Goal: Task Accomplishment & Management: Manage account settings

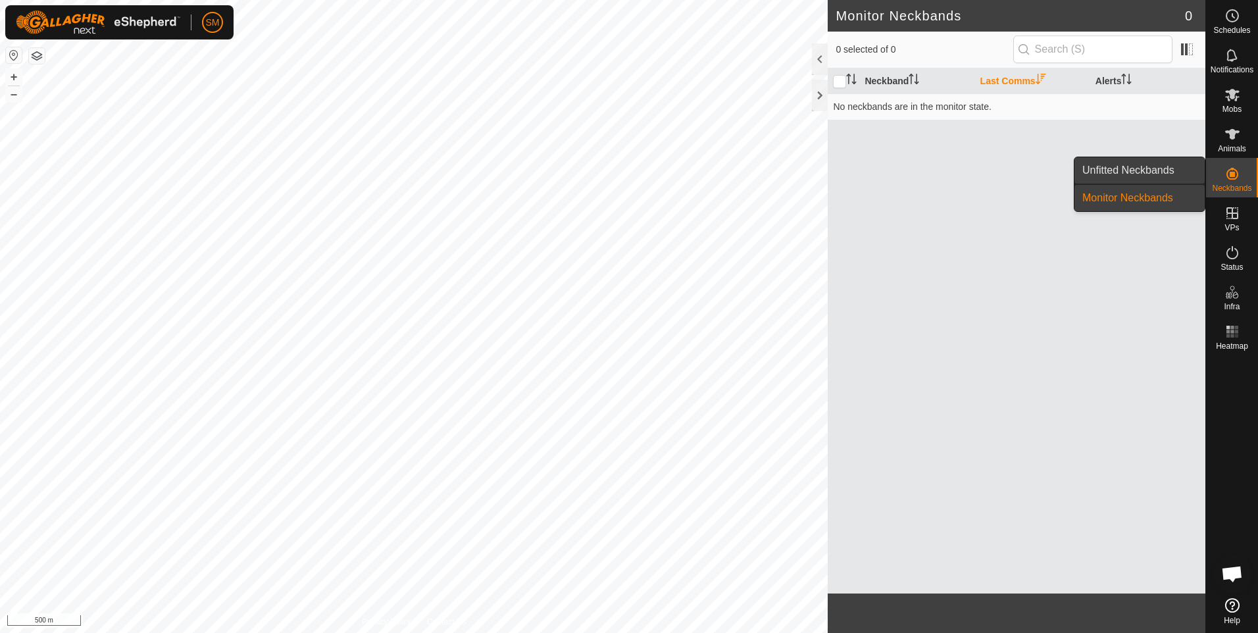
click at [1161, 170] on link "Unfitted Neckbands" at bounding box center [1140, 170] width 130 height 26
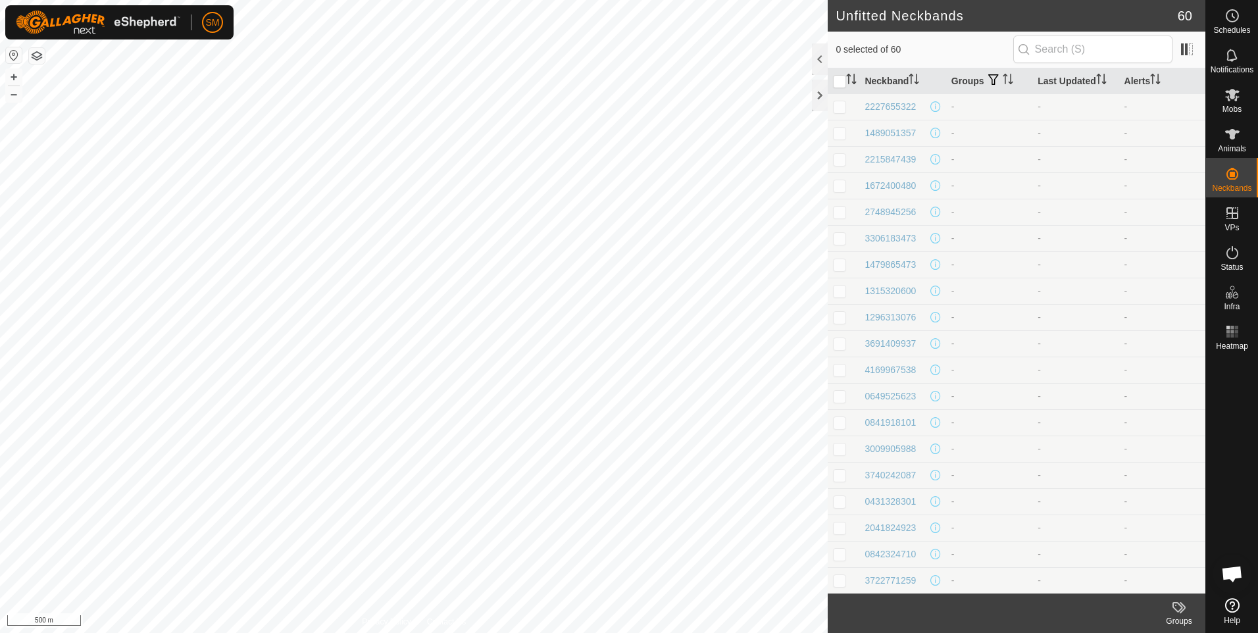
click at [1177, 611] on icon at bounding box center [1178, 607] width 11 height 11
click at [1146, 581] on link "Manage Groups" at bounding box center [1140, 578] width 130 height 26
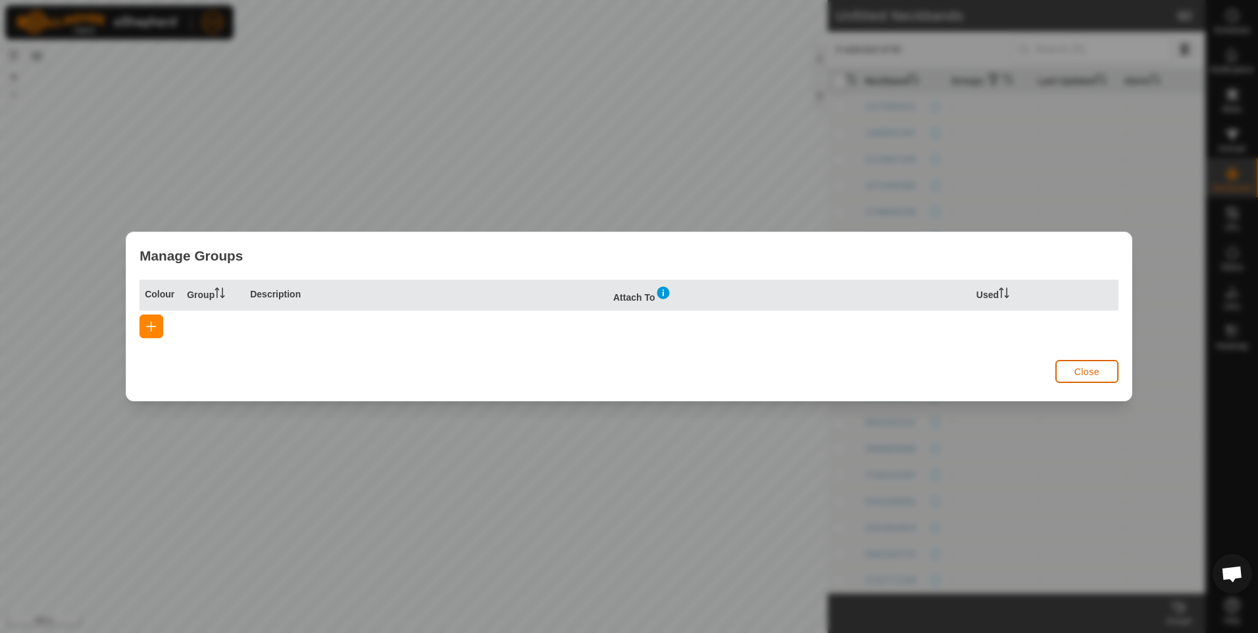
click at [1090, 368] on span "Close" at bounding box center [1087, 372] width 25 height 11
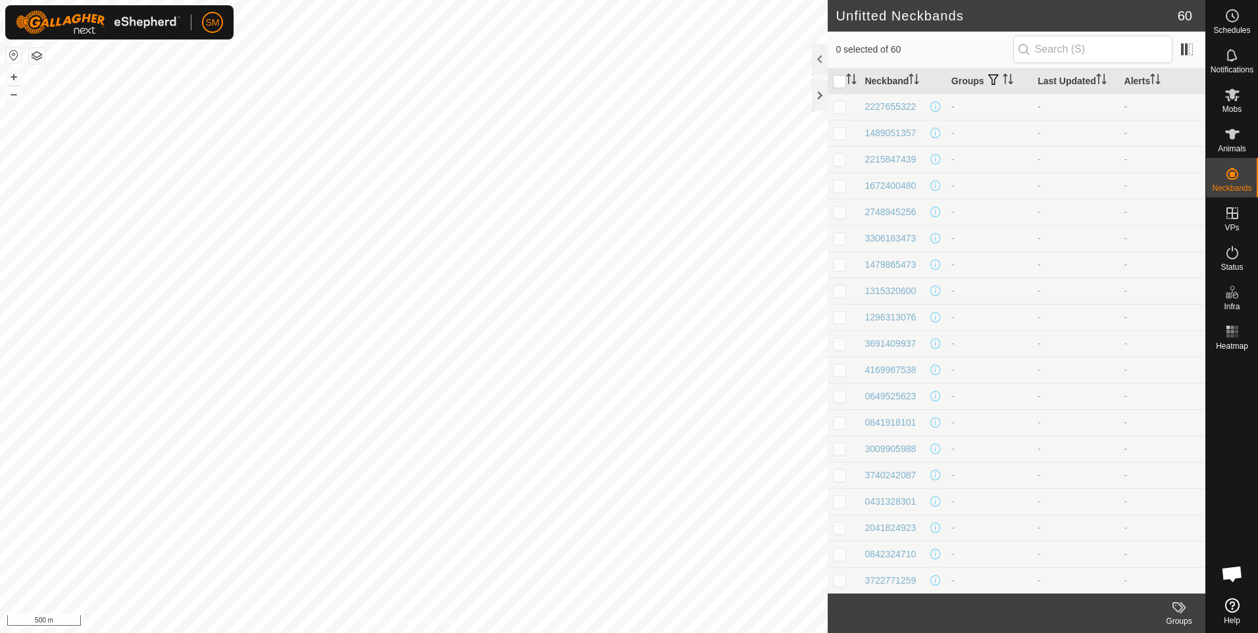
click at [842, 111] on p-checkbox at bounding box center [839, 106] width 13 height 11
checkbox input "false"
click at [838, 83] on input "checkbox" at bounding box center [839, 81] width 13 height 13
checkbox input "true"
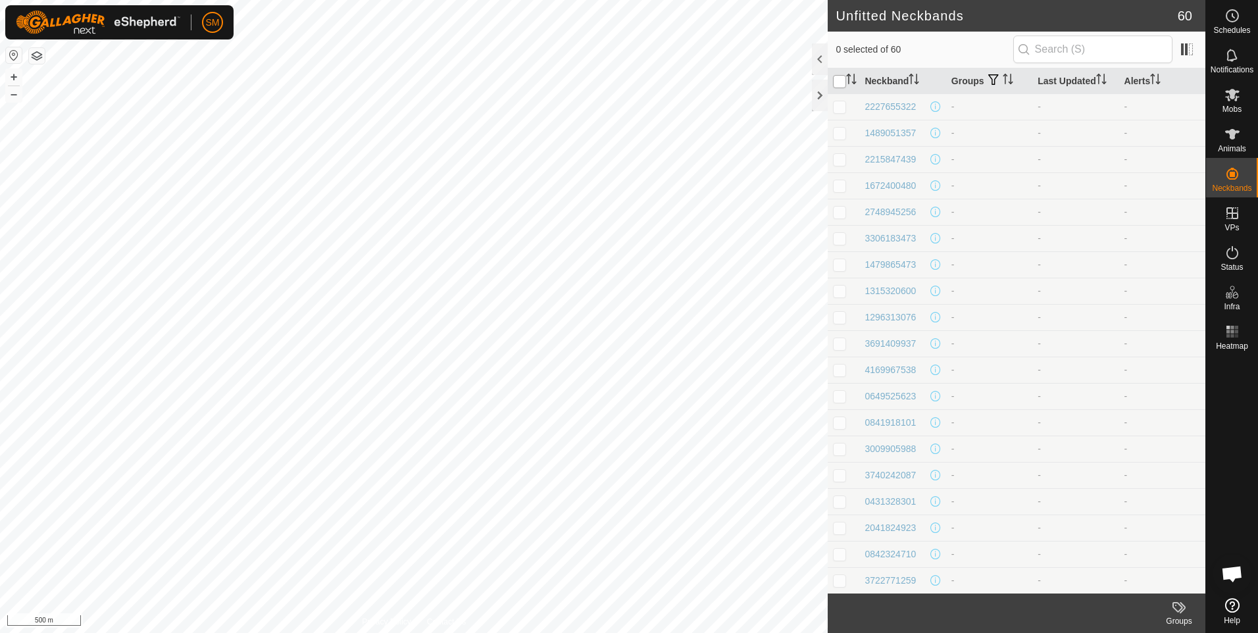
checkbox input "true"
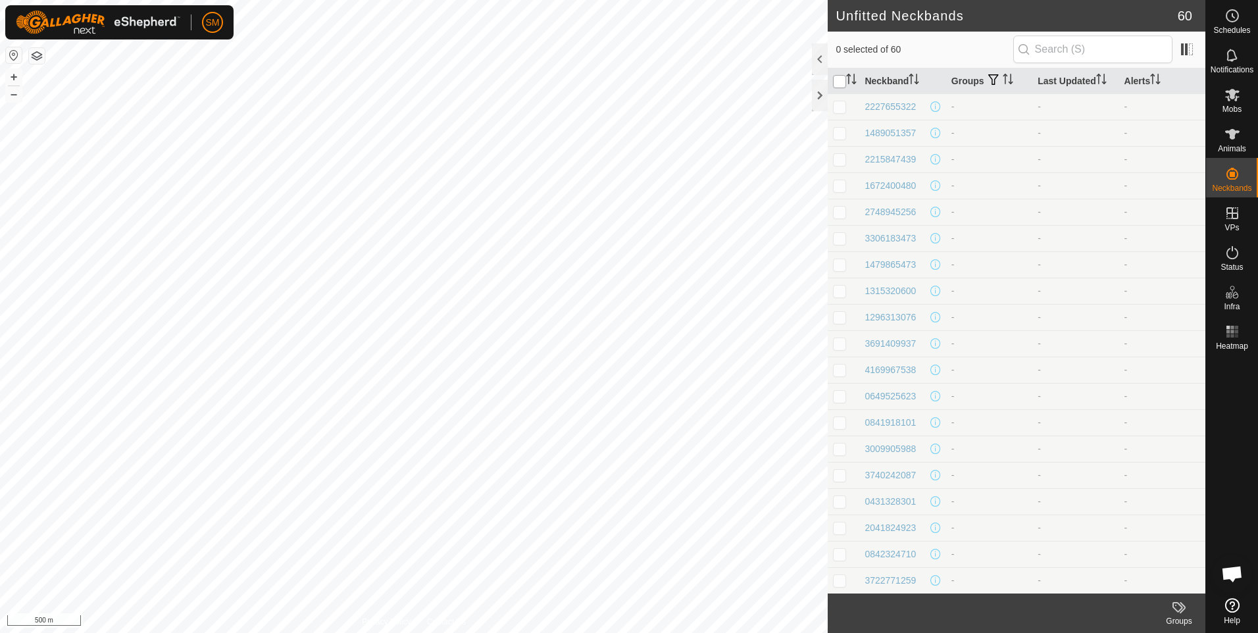
checkbox input "true"
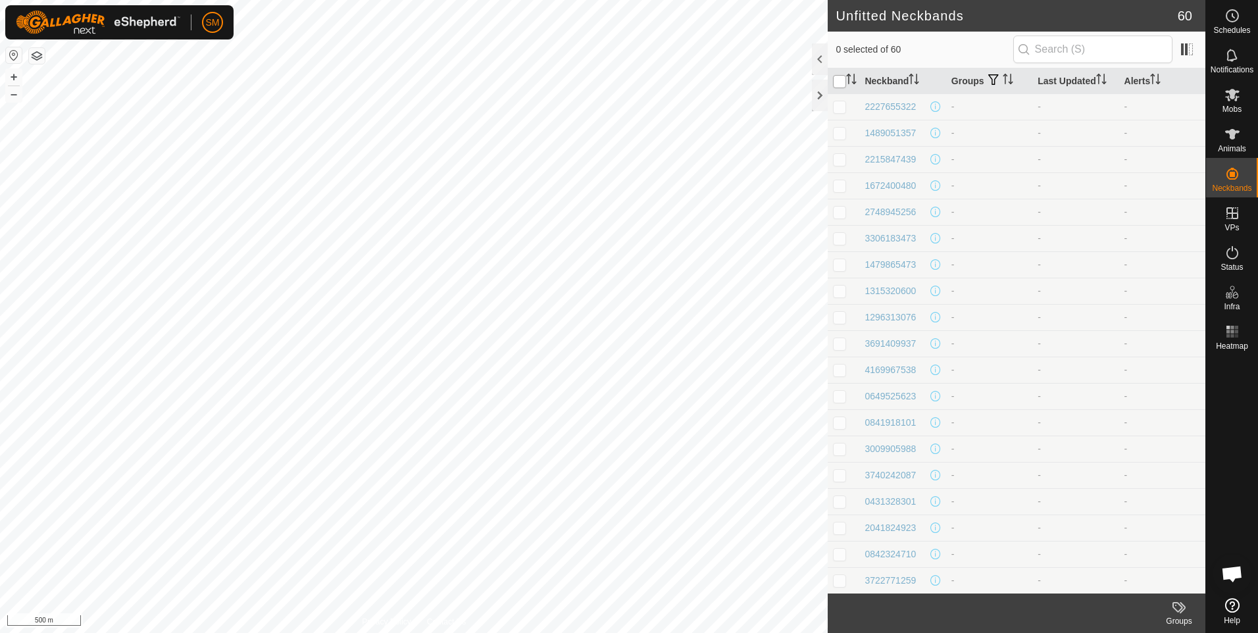
checkbox input "true"
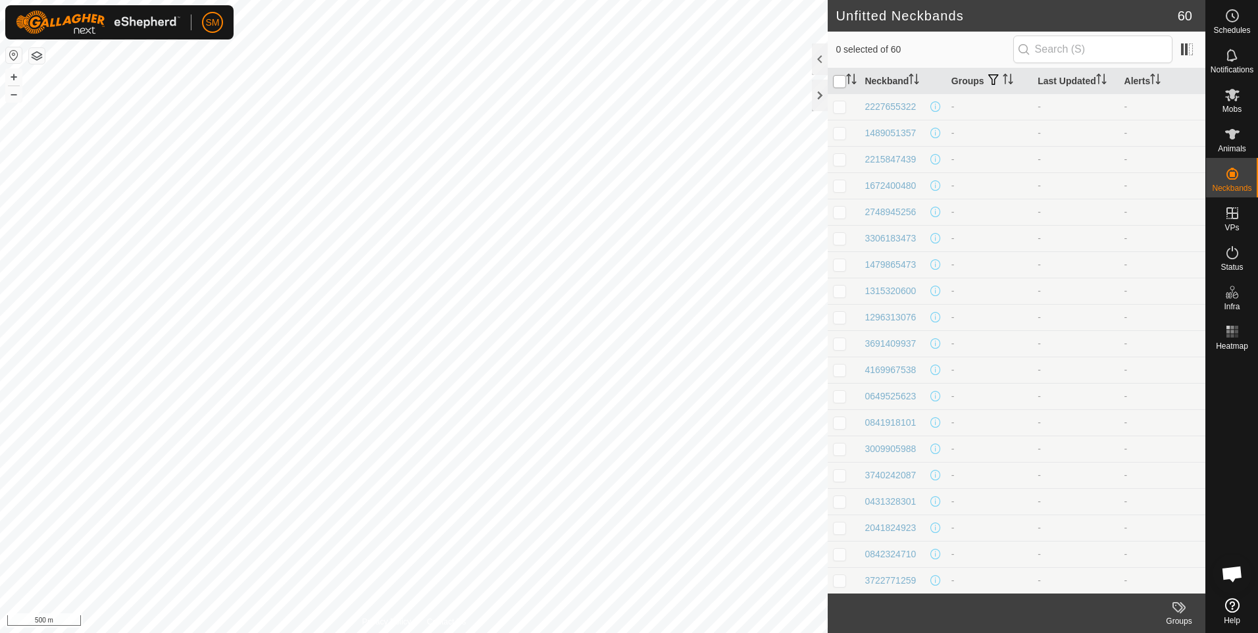
checkbox input "true"
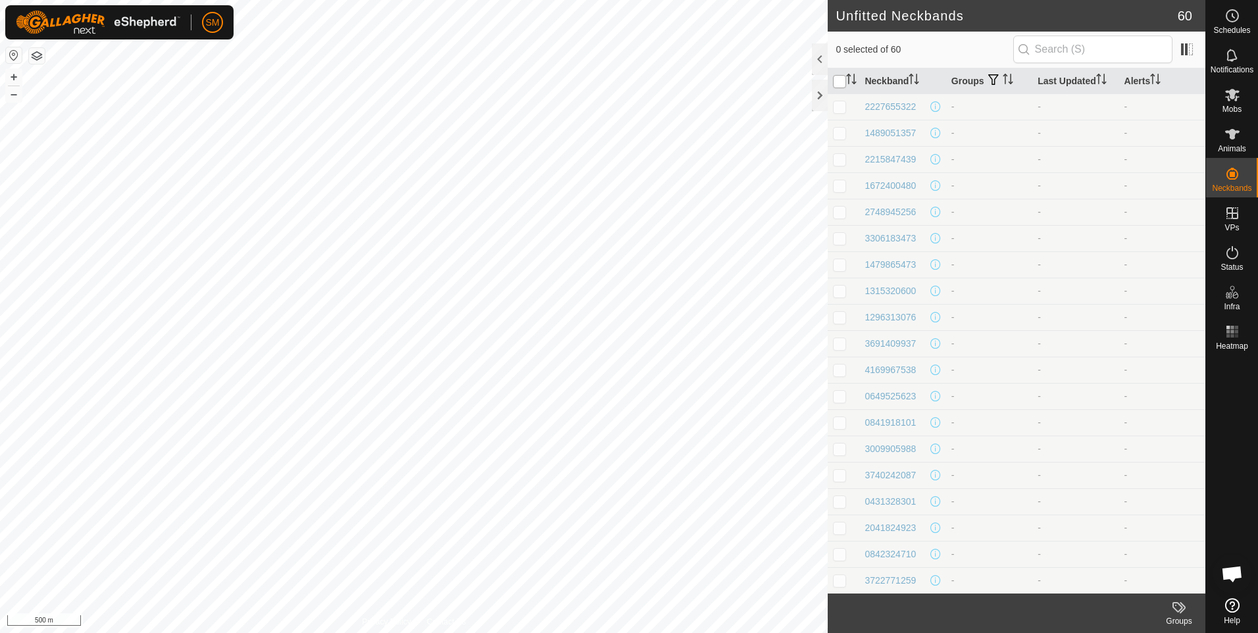
checkbox input "true"
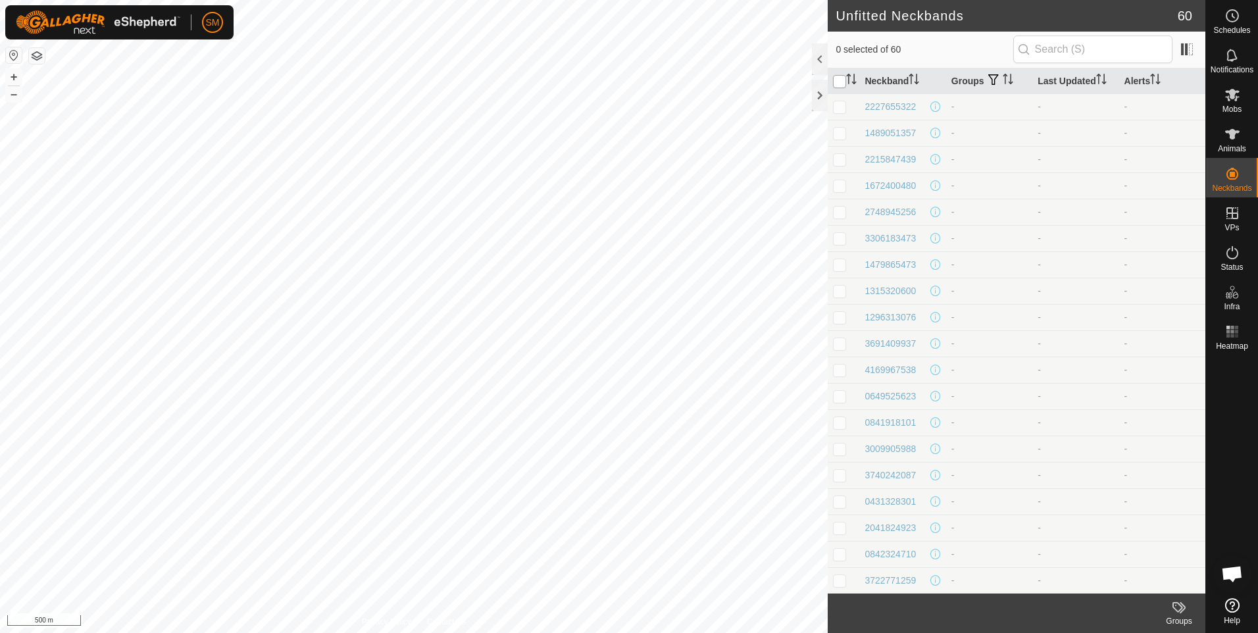
checkbox input "true"
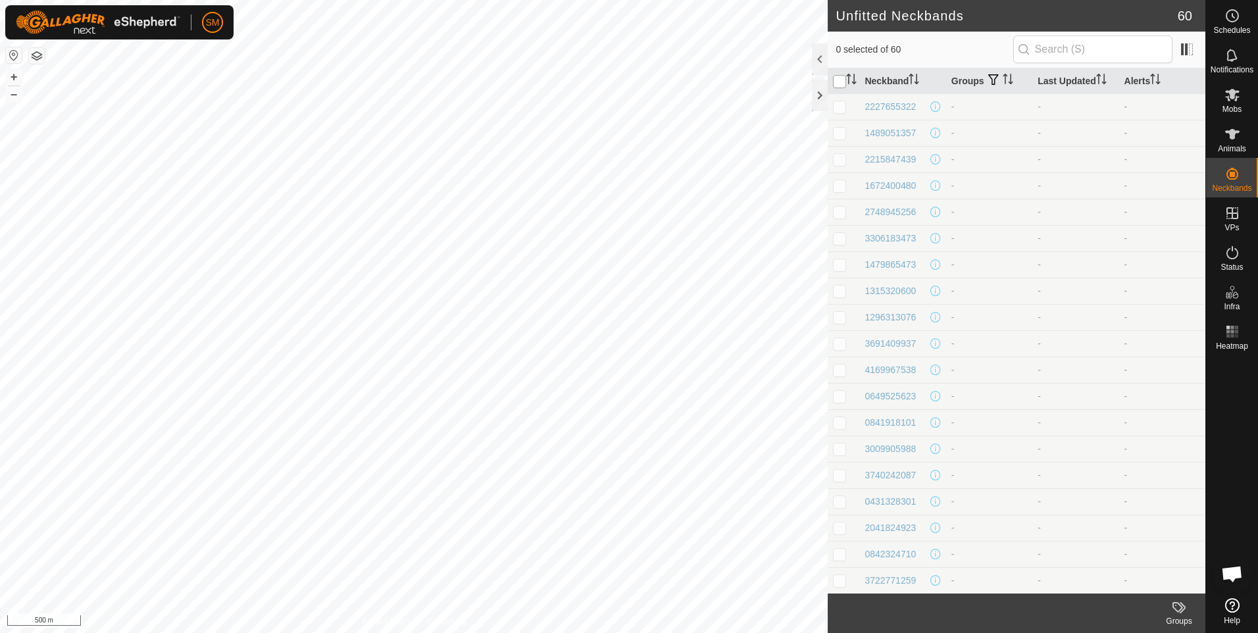
checkbox input "true"
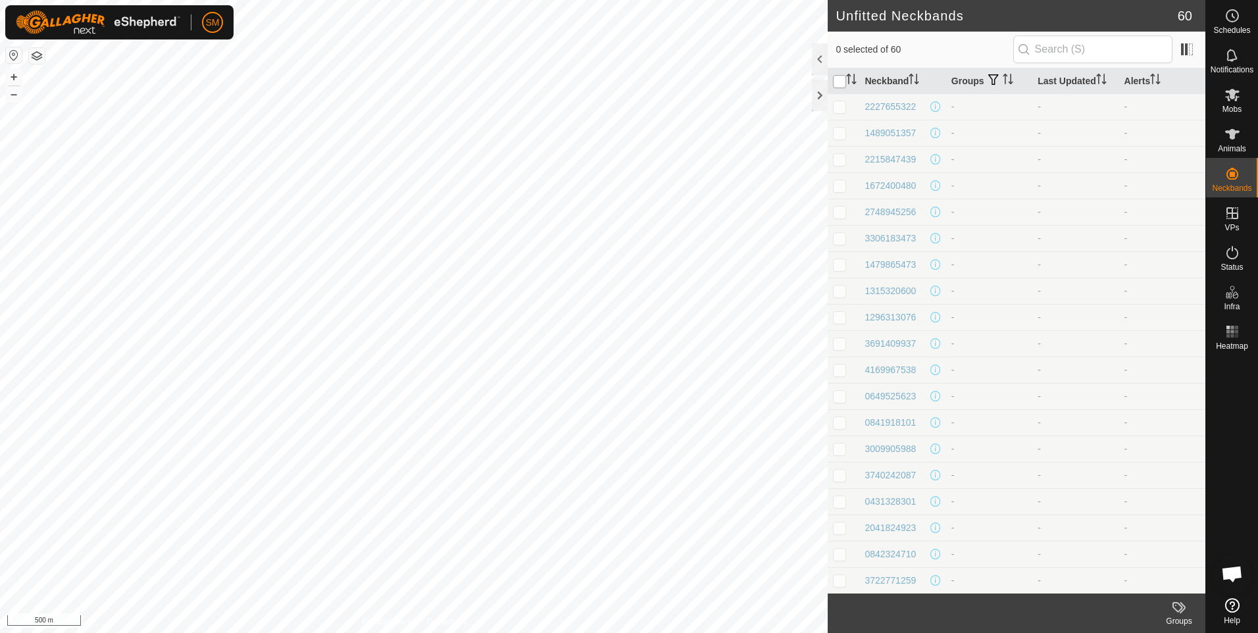
checkbox input "true"
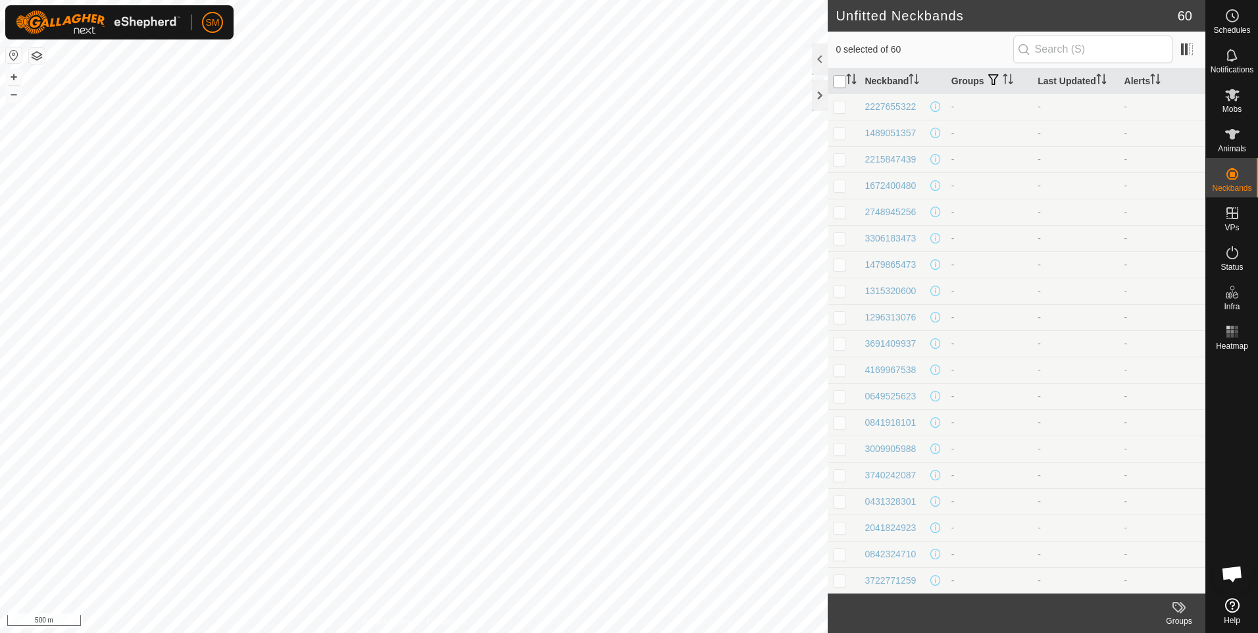
checkbox input "true"
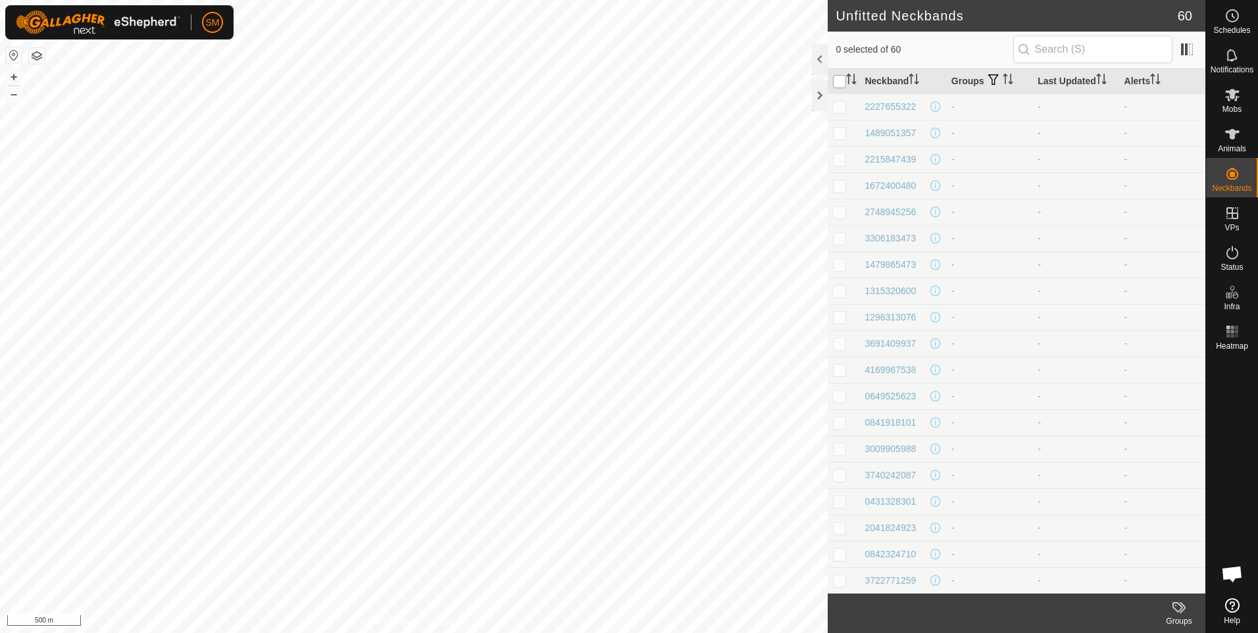
checkbox input "true"
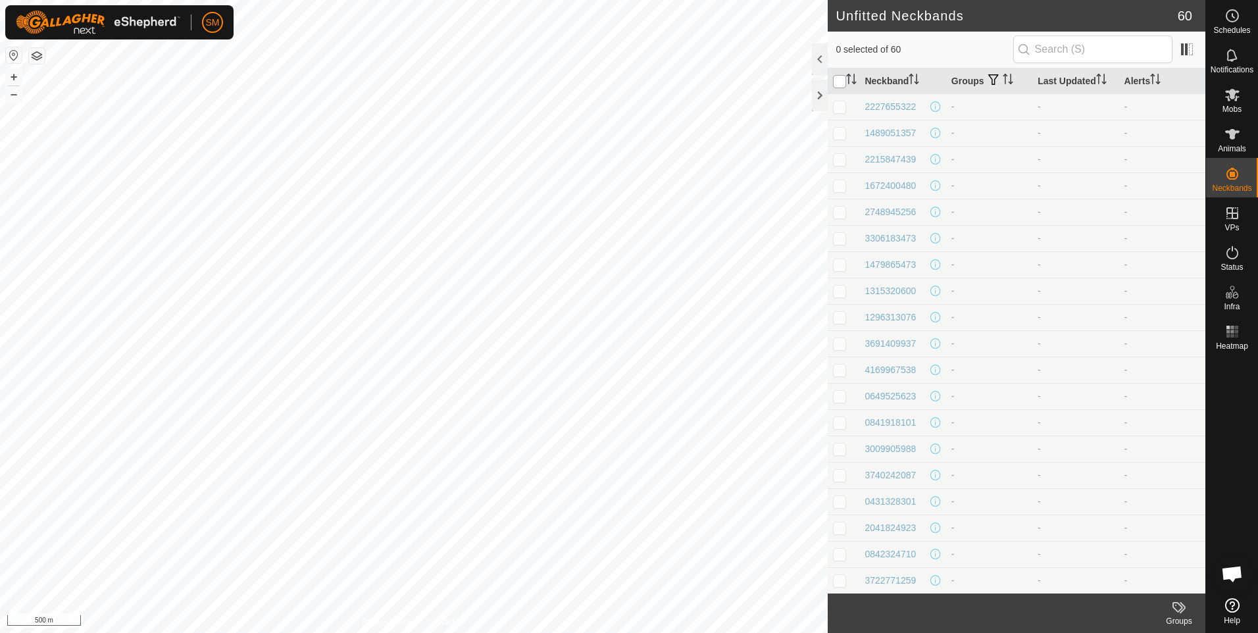
checkbox input "true"
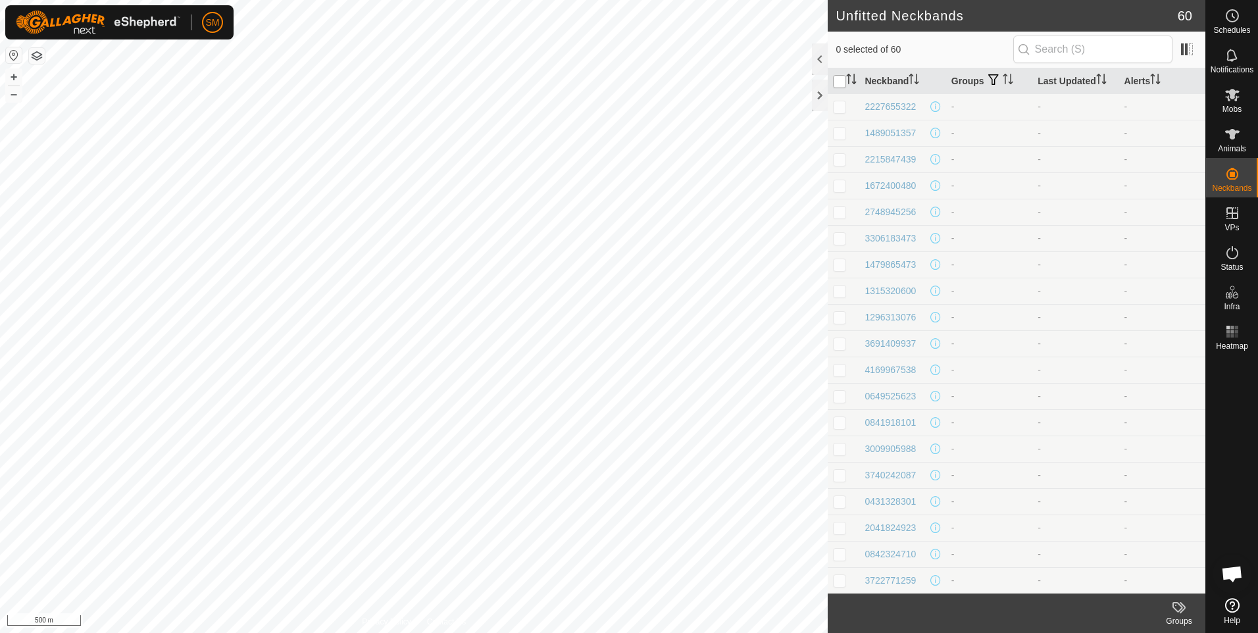
checkbox input "true"
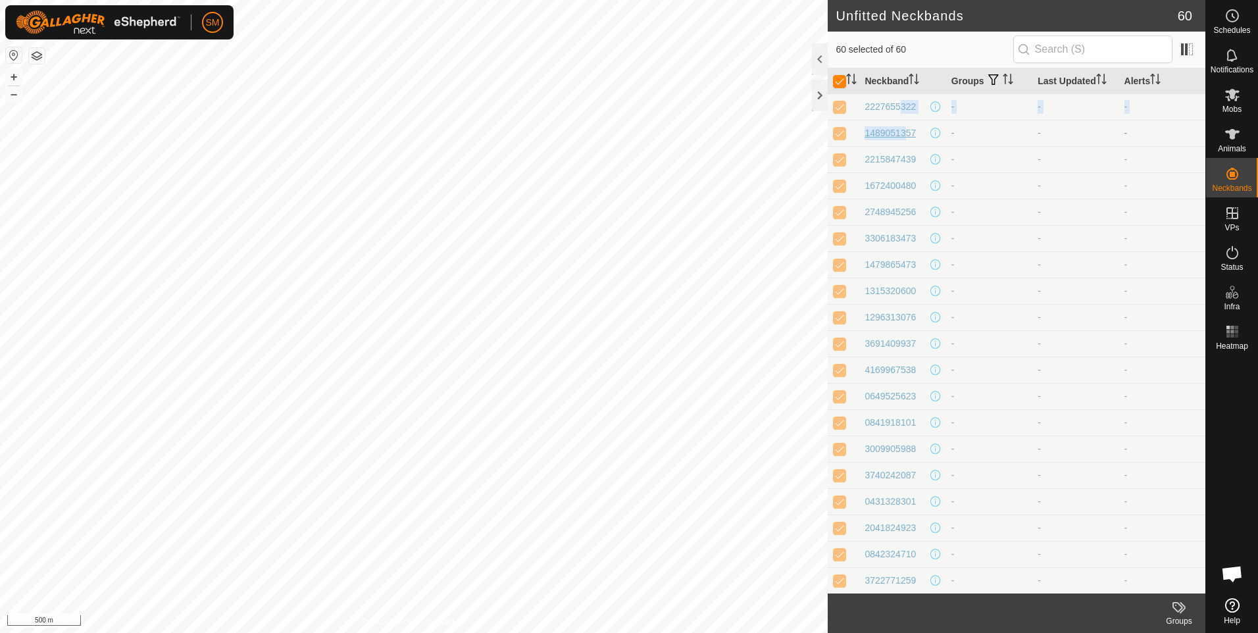
drag, startPoint x: 895, startPoint y: 97, endPoint x: 902, endPoint y: 139, distance: 42.6
drag, startPoint x: 902, startPoint y: 139, endPoint x: 858, endPoint y: 99, distance: 58.7
click at [858, 99] on td at bounding box center [844, 106] width 32 height 26
checkbox input "false"
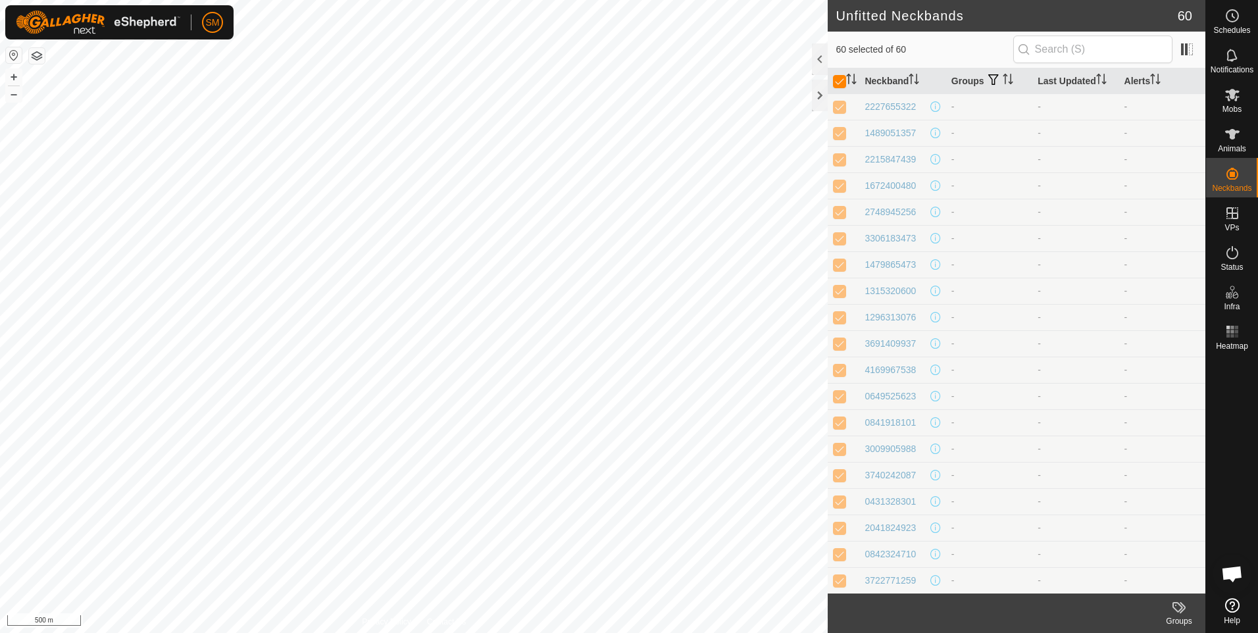
checkbox input "false"
click at [840, 105] on p-checkbox at bounding box center [839, 106] width 13 height 11
checkbox input "true"
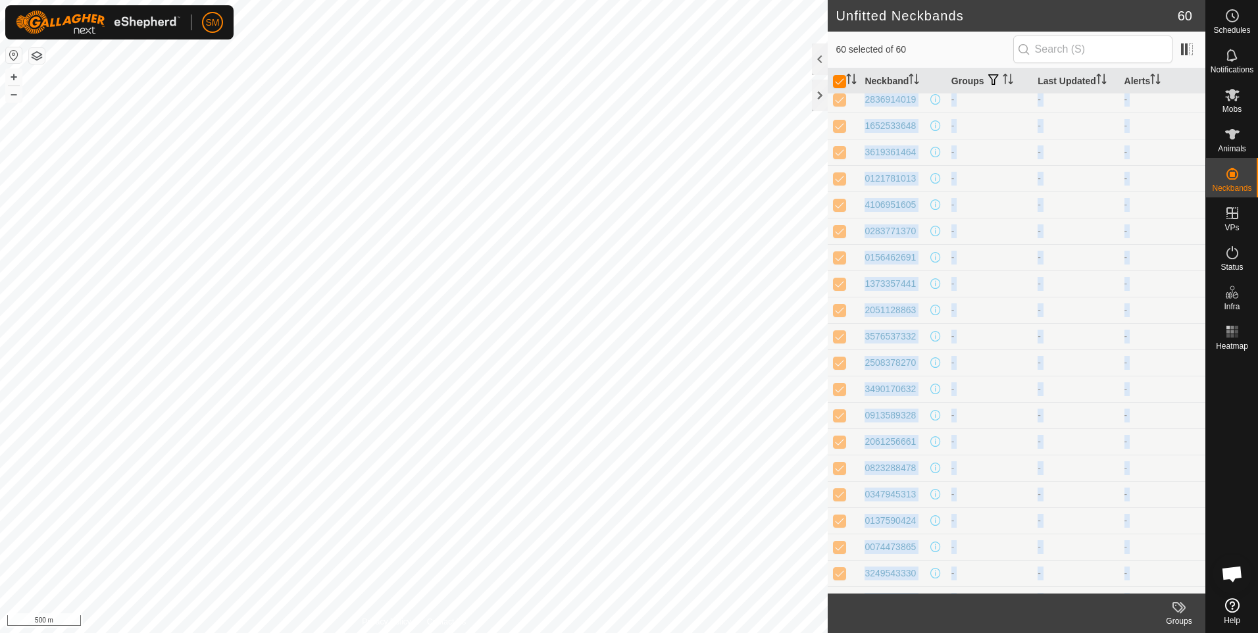
scroll to position [1080, 0]
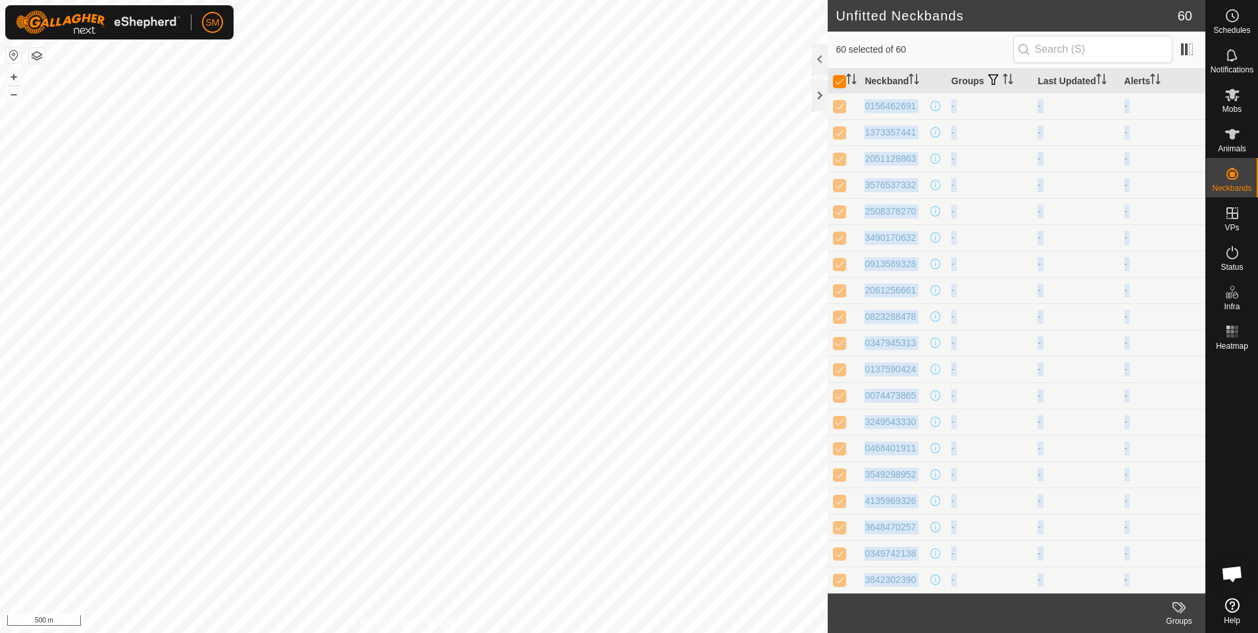
drag, startPoint x: 853, startPoint y: 95, endPoint x: 950, endPoint y: 592, distance: 506.2
copy tbody "2227655322 - - - 1489051357 - - - 2215847439 - - - 1672400480 - - - 2748945256 …"
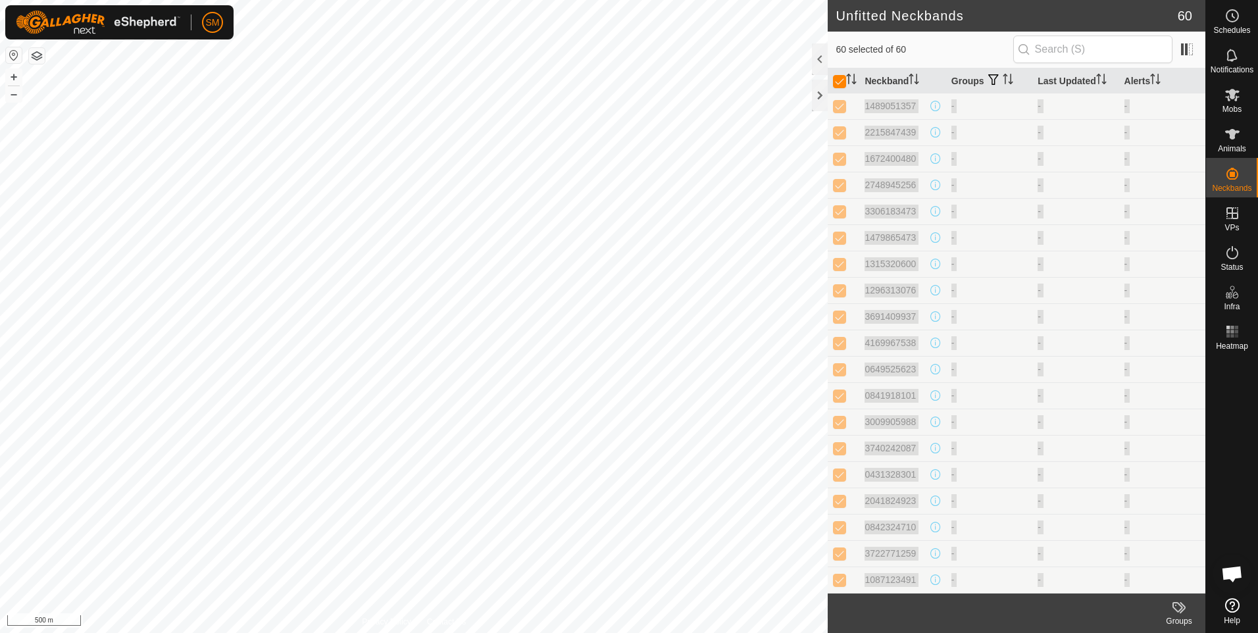
scroll to position [0, 0]
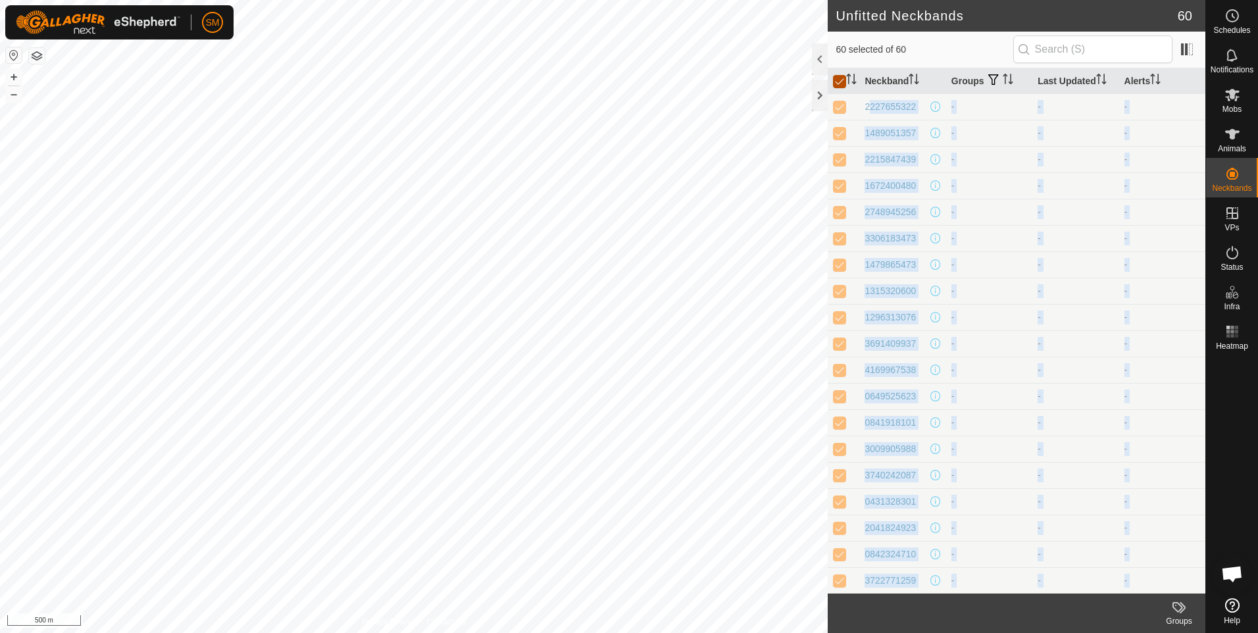
click at [840, 84] on input "checkbox" at bounding box center [839, 81] width 13 height 13
checkbox input "false"
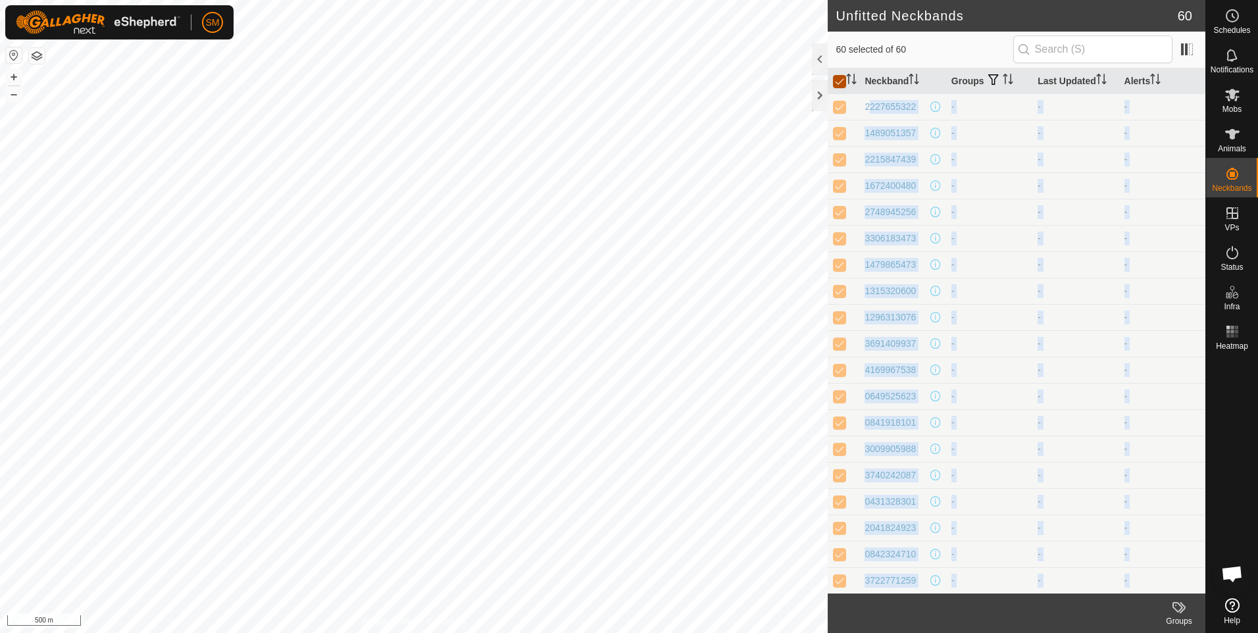
checkbox input "false"
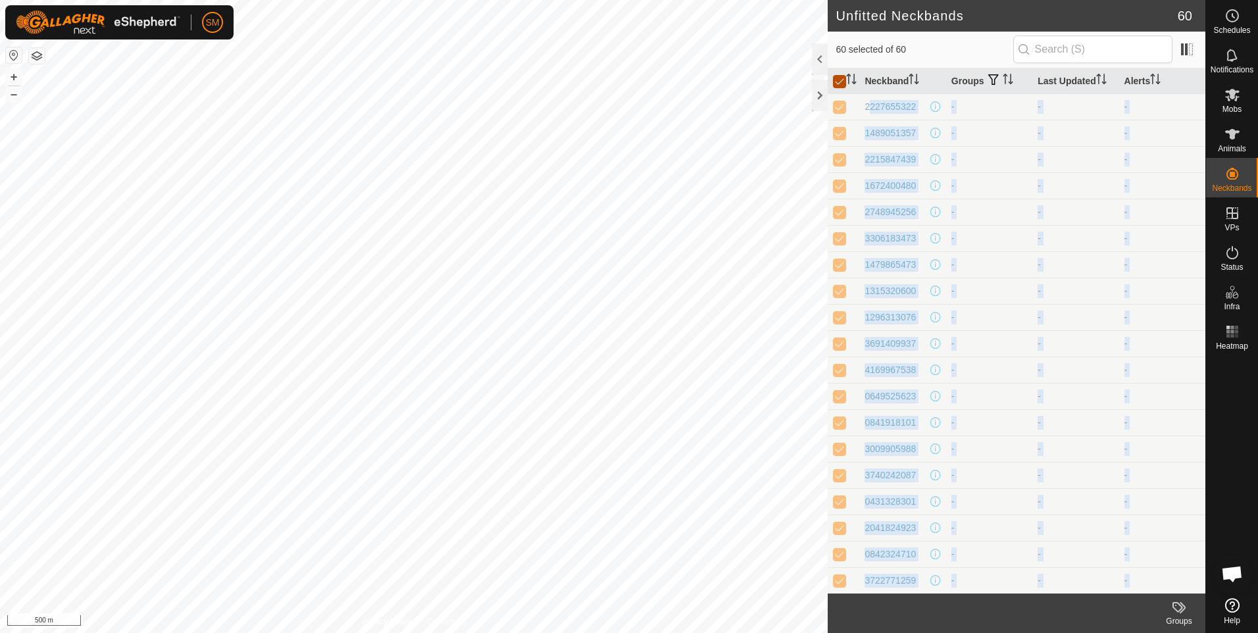
checkbox input "false"
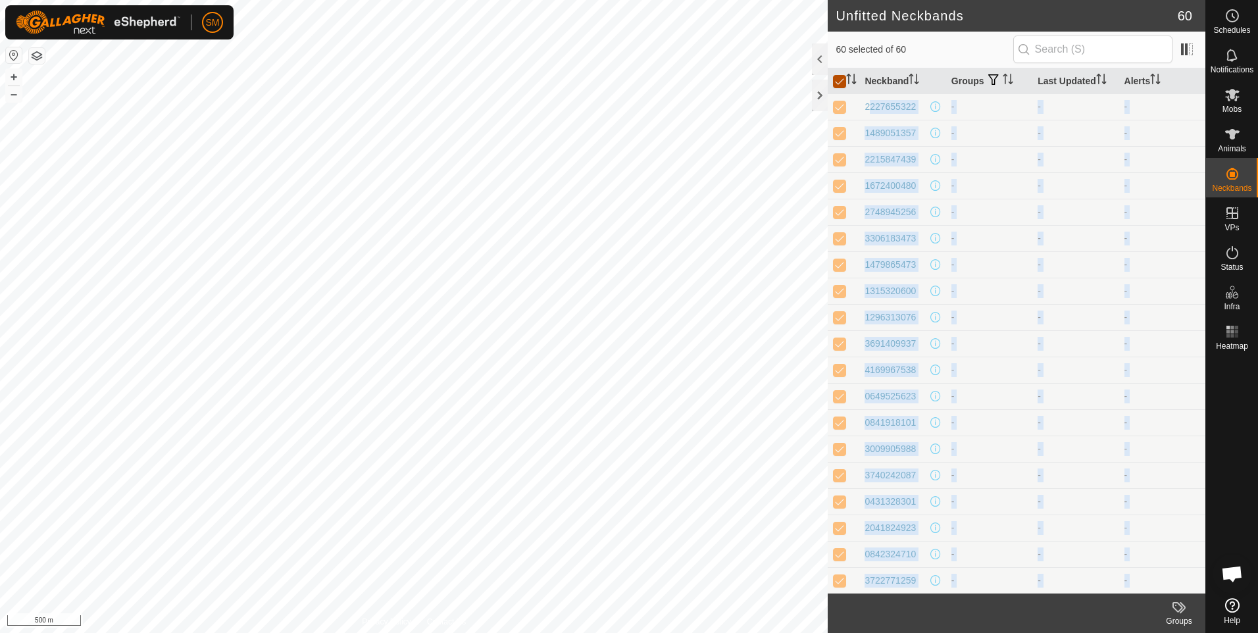
checkbox input "false"
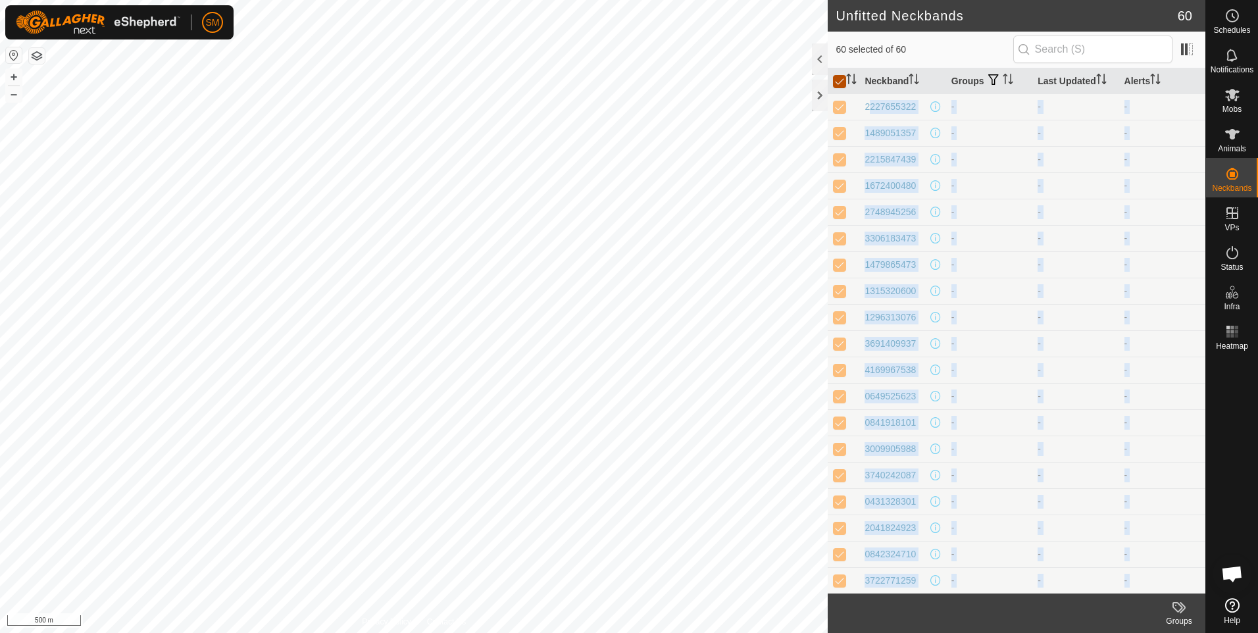
checkbox input "false"
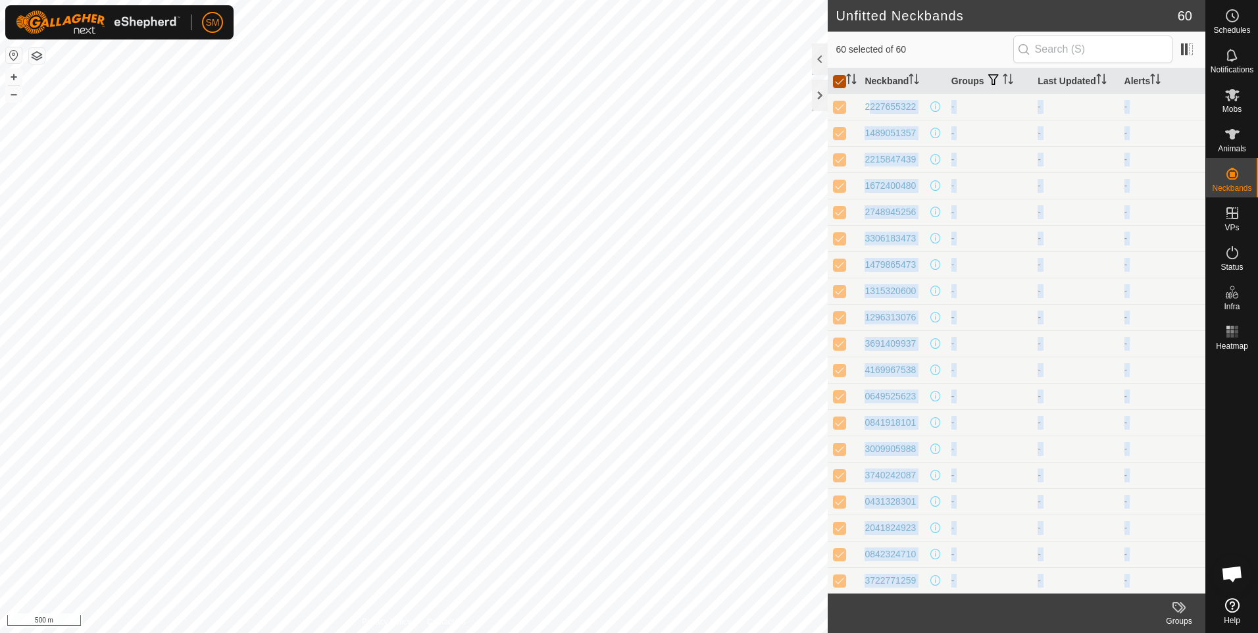
checkbox input "false"
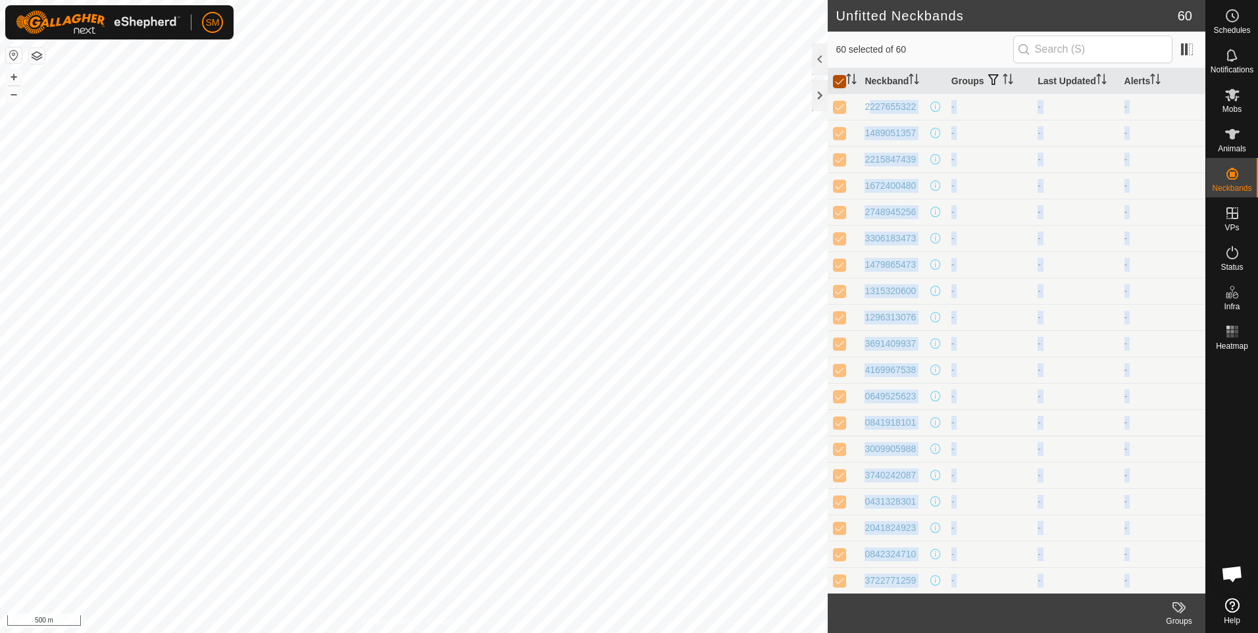
checkbox input "false"
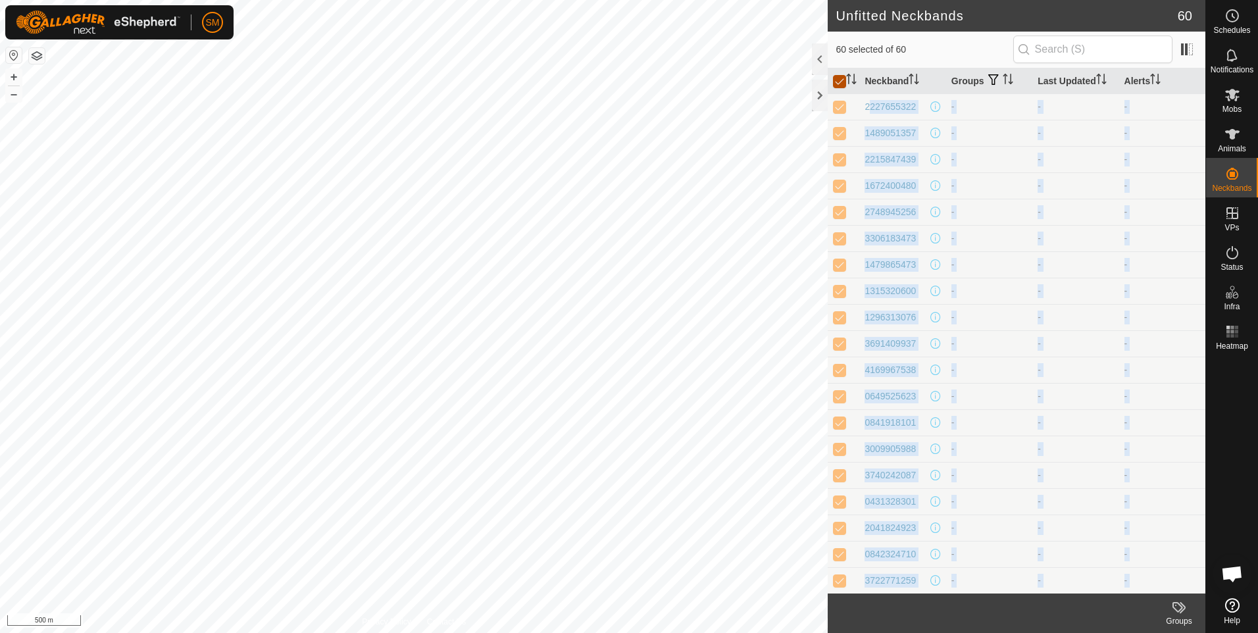
checkbox input "false"
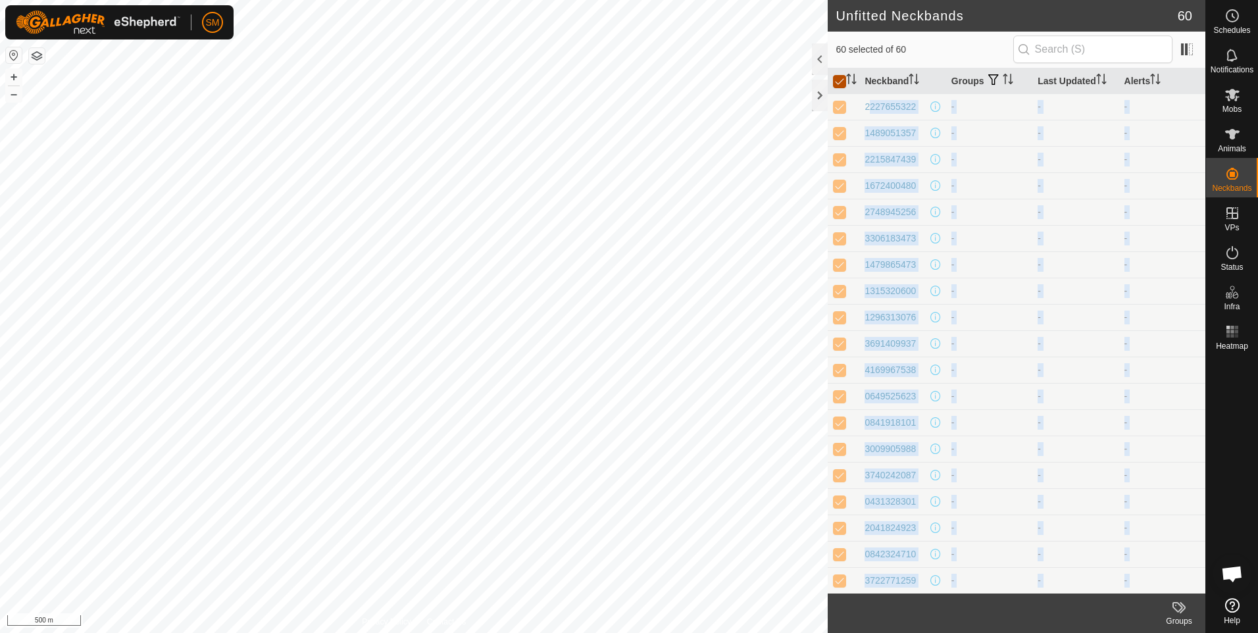
checkbox input "false"
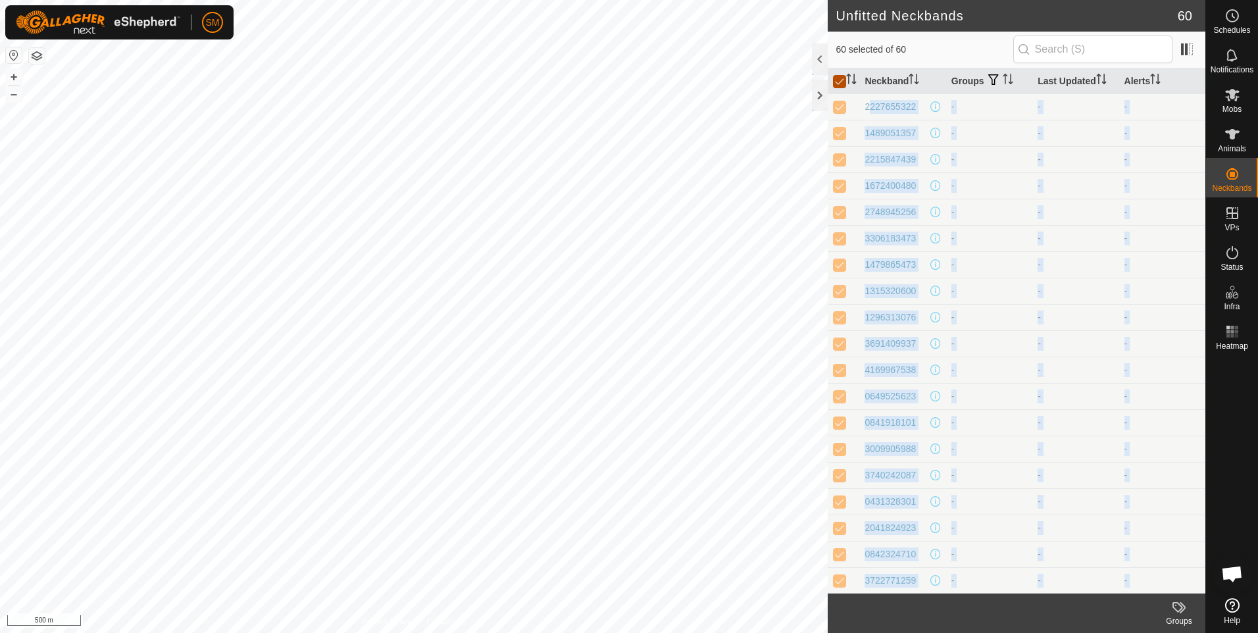
checkbox input "false"
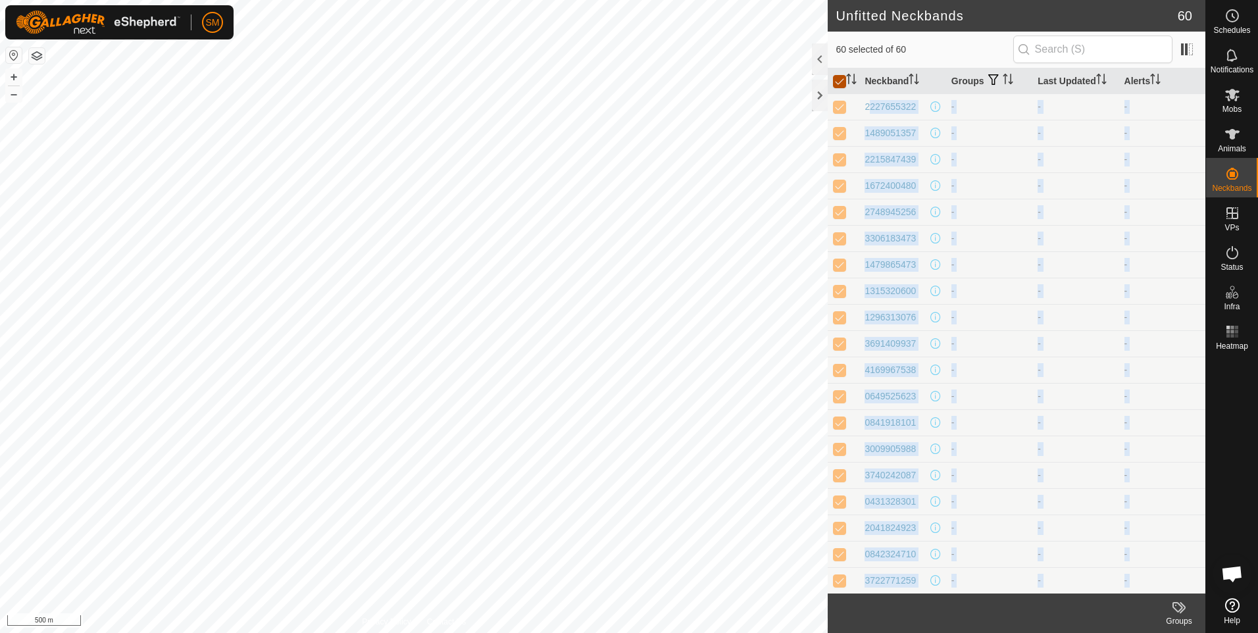
checkbox input "false"
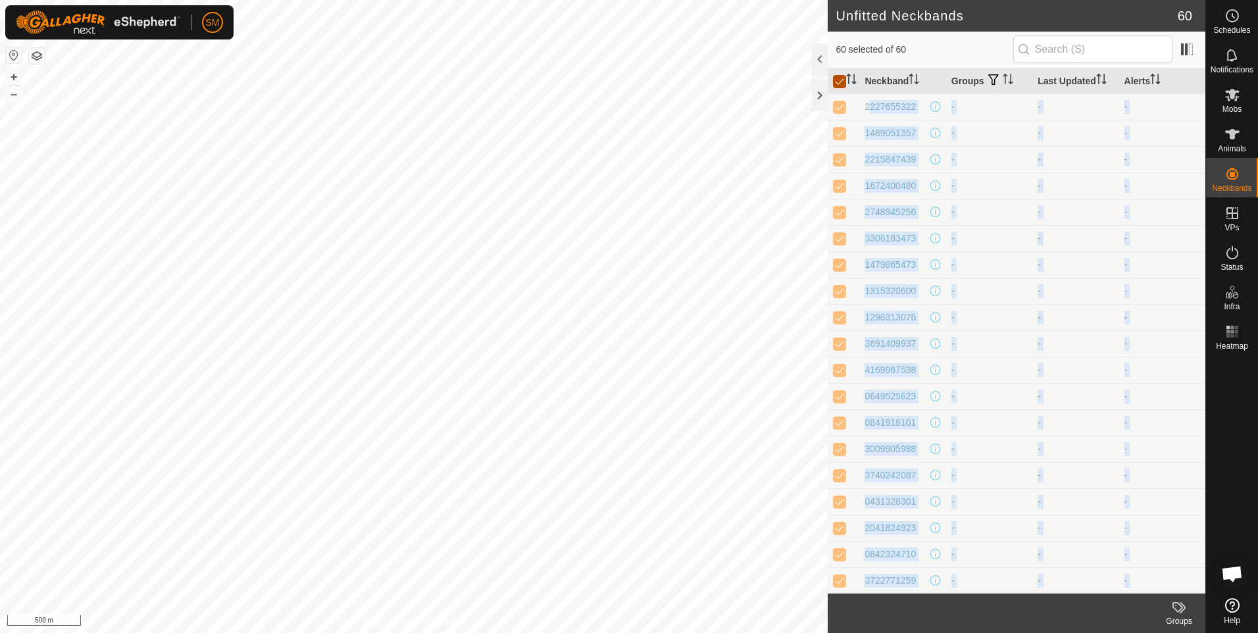
checkbox input "false"
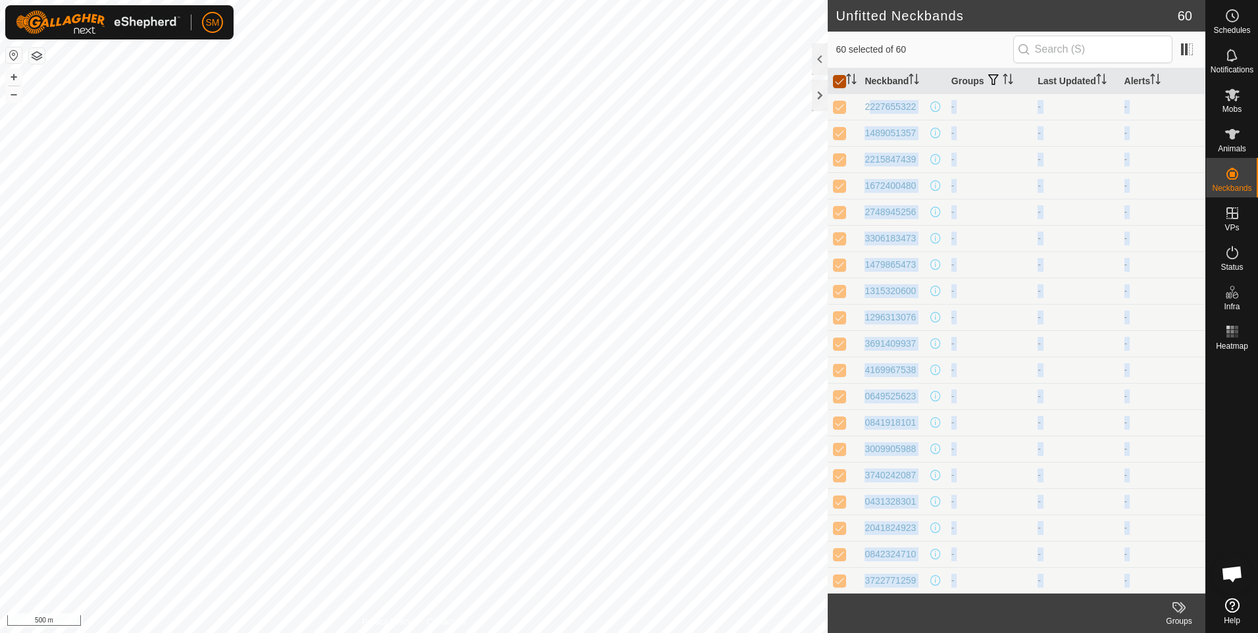
checkbox input "false"
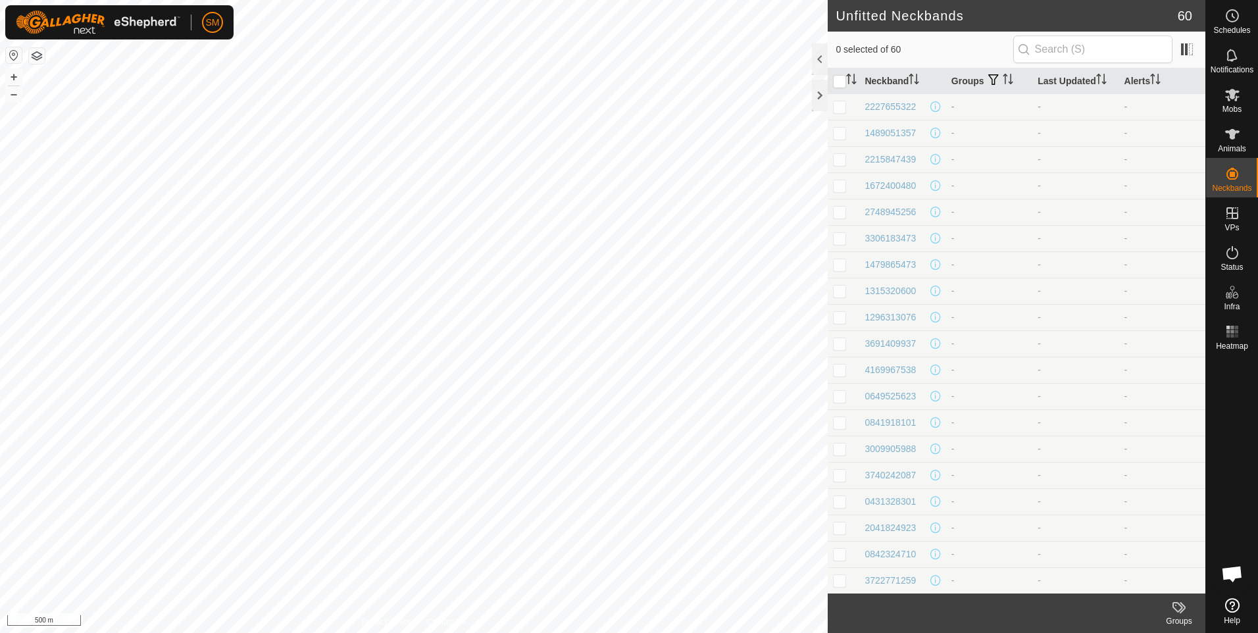
click at [841, 109] on p-checkbox at bounding box center [839, 106] width 13 height 11
click at [838, 110] on p-checkbox at bounding box center [839, 106] width 13 height 11
checkbox input "false"
